Goal: Transaction & Acquisition: Purchase product/service

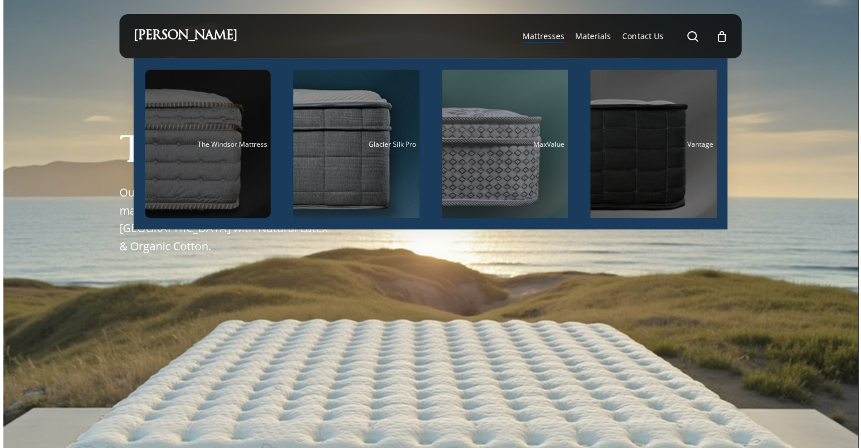
click at [215, 143] on span "The Windsor Mattress" at bounding box center [233, 144] width 70 height 10
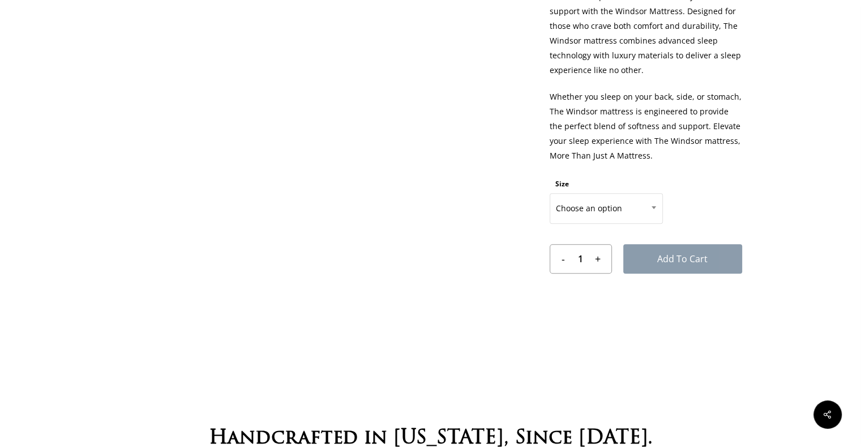
scroll to position [621, 0]
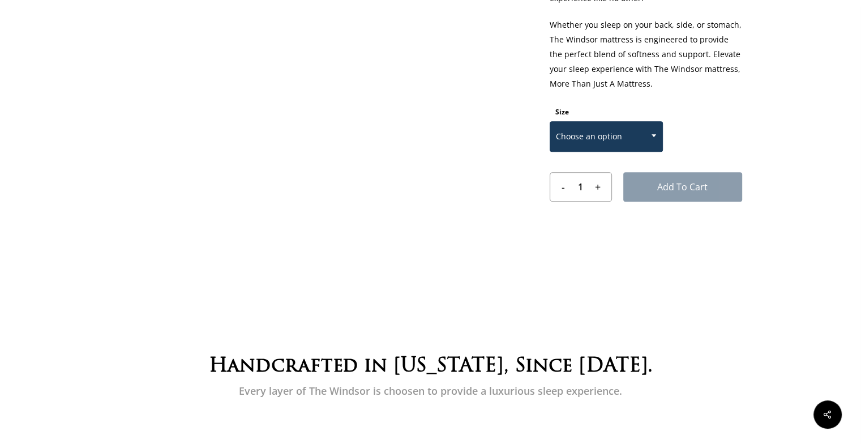
click at [656, 137] on span at bounding box center [654, 135] width 17 height 28
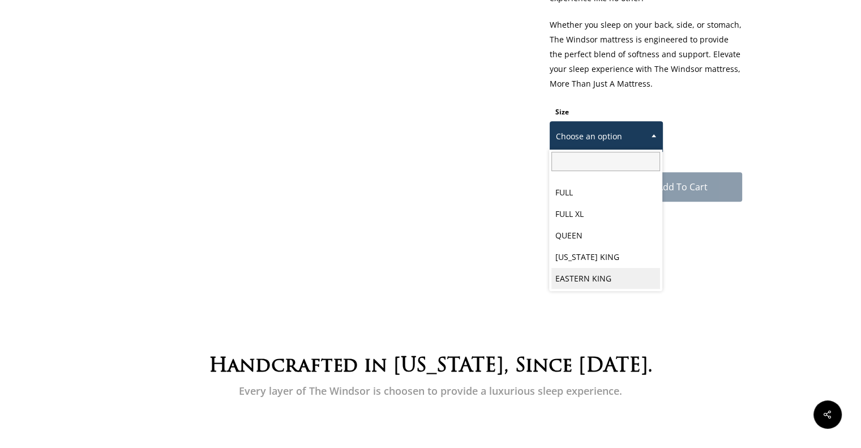
scroll to position [59, 0]
select select "QUEEN"
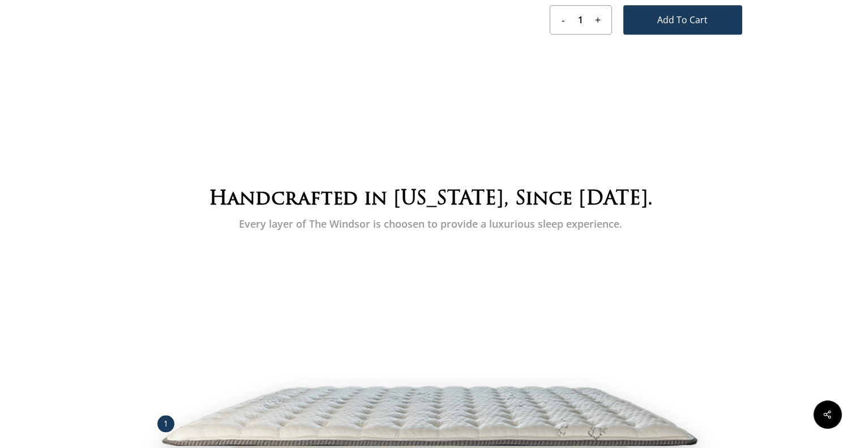
scroll to position [0, 0]
